Goal: Task Accomplishment & Management: Manage account settings

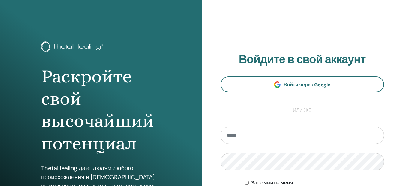
scroll to position [102, 0]
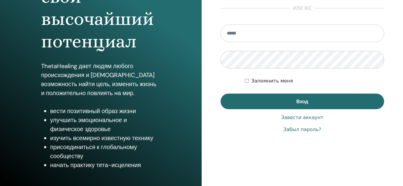
click at [243, 35] on input "email" at bounding box center [303, 33] width 164 height 17
click at [221, 129] on div "Забыл пароль?" at bounding box center [303, 129] width 164 height 7
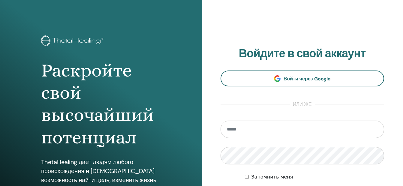
scroll to position [70, 0]
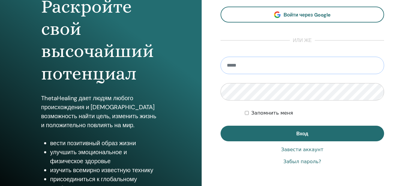
click at [246, 65] on input "email" at bounding box center [303, 65] width 164 height 17
type input "**********"
click at [306, 162] on link "Забыл пароль?" at bounding box center [303, 161] width 38 height 7
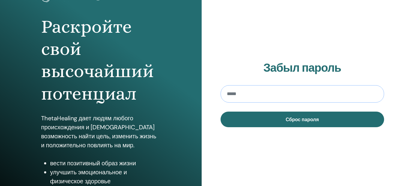
scroll to position [70, 0]
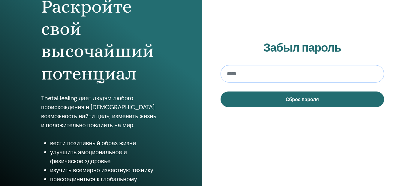
click at [238, 75] on input "email" at bounding box center [303, 73] width 164 height 17
type input "**********"
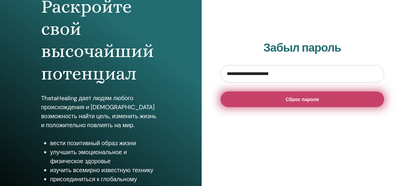
click at [306, 101] on span "Сброс пароля" at bounding box center [302, 99] width 33 height 6
click at [314, 99] on span "Сброс пароля" at bounding box center [302, 99] width 33 height 6
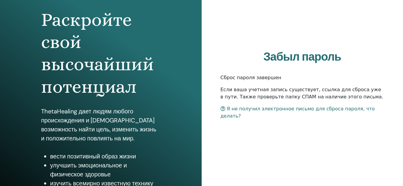
scroll to position [70, 0]
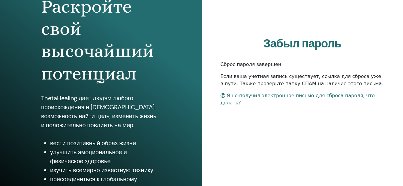
click at [303, 87] on p "Если ваша учетная запись существует, ссылка для сброса уже в пути. Также провер…" at bounding box center [303, 80] width 164 height 14
click at [254, 83] on p "Если ваша учетная запись существует, ссылка для сброса уже в пути. Также провер…" at bounding box center [303, 80] width 164 height 14
click at [234, 68] on p "Сброс пароля завершен" at bounding box center [303, 64] width 164 height 7
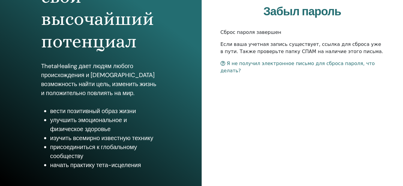
scroll to position [0, 0]
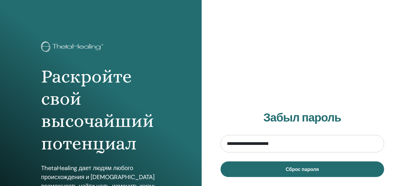
scroll to position [70, 0]
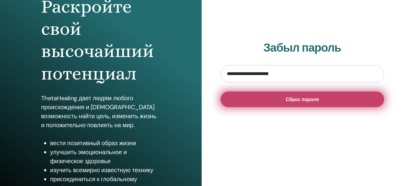
click at [313, 101] on span "Сброс пароля" at bounding box center [302, 99] width 33 height 6
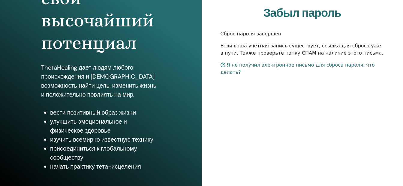
scroll to position [102, 0]
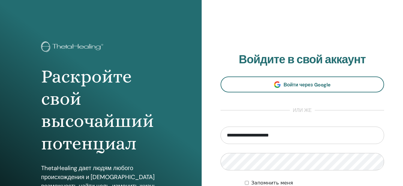
scroll to position [102, 0]
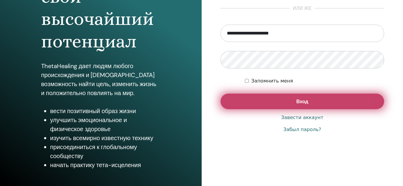
click at [301, 106] on button "Вход" at bounding box center [303, 102] width 164 height 16
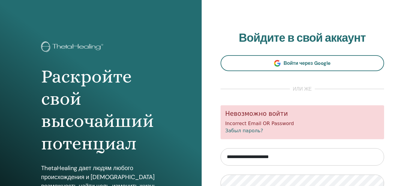
scroll to position [70, 0]
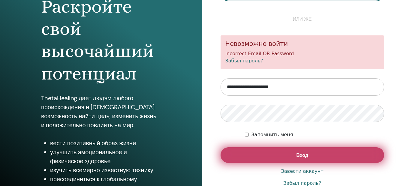
click at [277, 155] on button "Вход" at bounding box center [303, 155] width 164 height 16
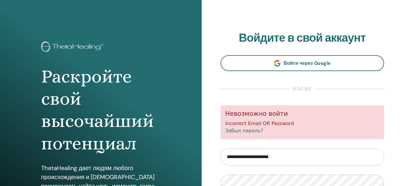
click at [249, 153] on input "**********" at bounding box center [303, 156] width 164 height 17
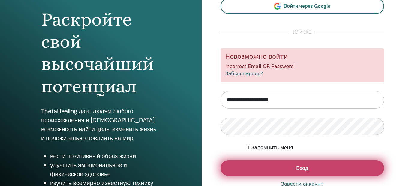
scroll to position [70, 0]
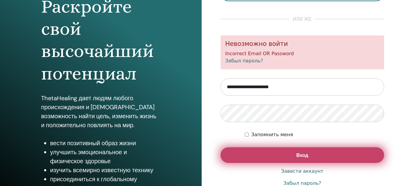
click at [308, 155] on span "Вход" at bounding box center [302, 155] width 12 height 6
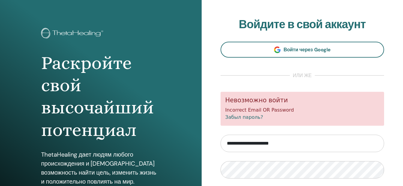
scroll to position [102, 0]
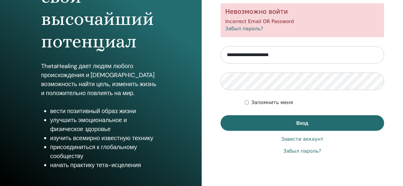
click at [299, 151] on link "Забыл пароль?" at bounding box center [303, 151] width 38 height 7
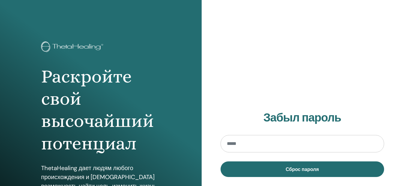
scroll to position [70, 0]
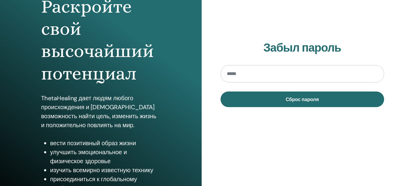
click at [235, 73] on input "email" at bounding box center [303, 73] width 164 height 17
type input "**********"
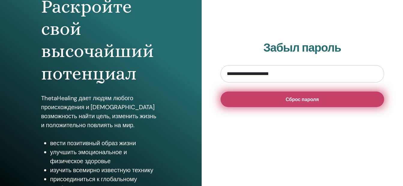
click at [305, 102] on span "Сброс пароля" at bounding box center [302, 99] width 33 height 6
click at [318, 103] on button "Сброс пароля" at bounding box center [303, 100] width 164 height 16
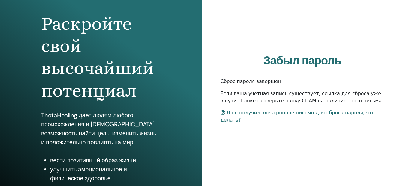
scroll to position [102, 0]
